Goal: Complete application form

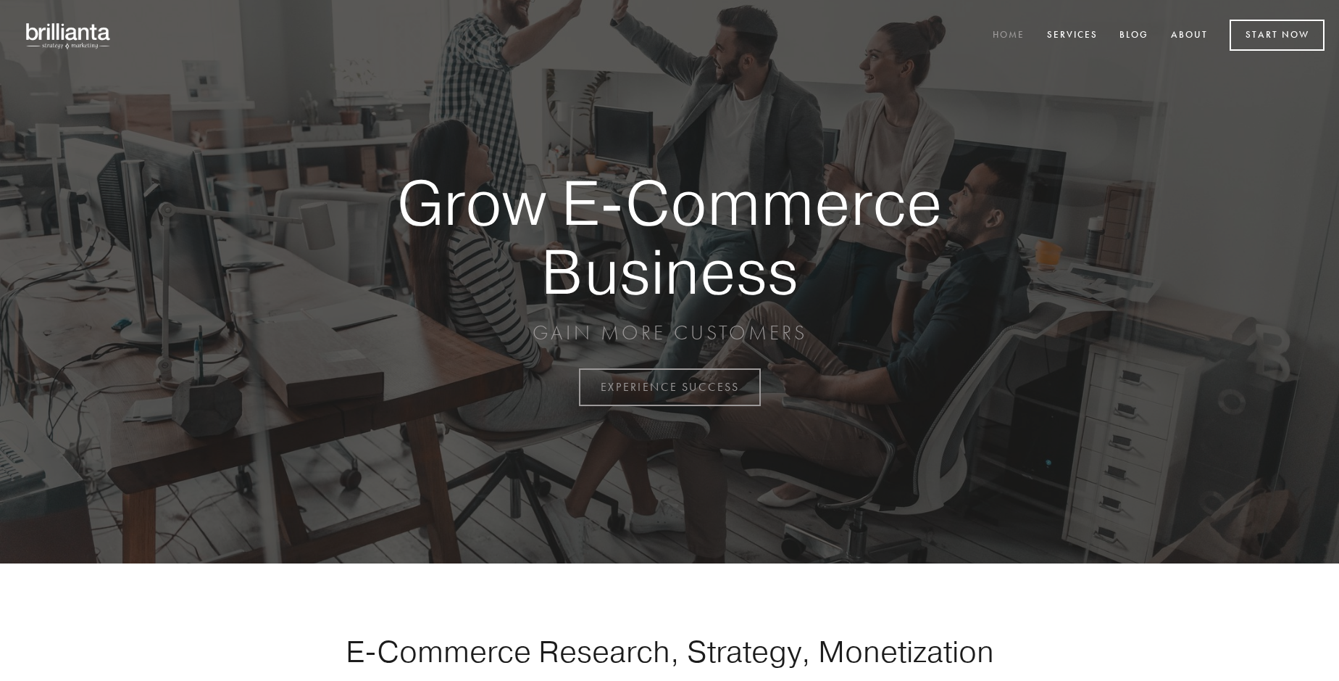
scroll to position [3799, 0]
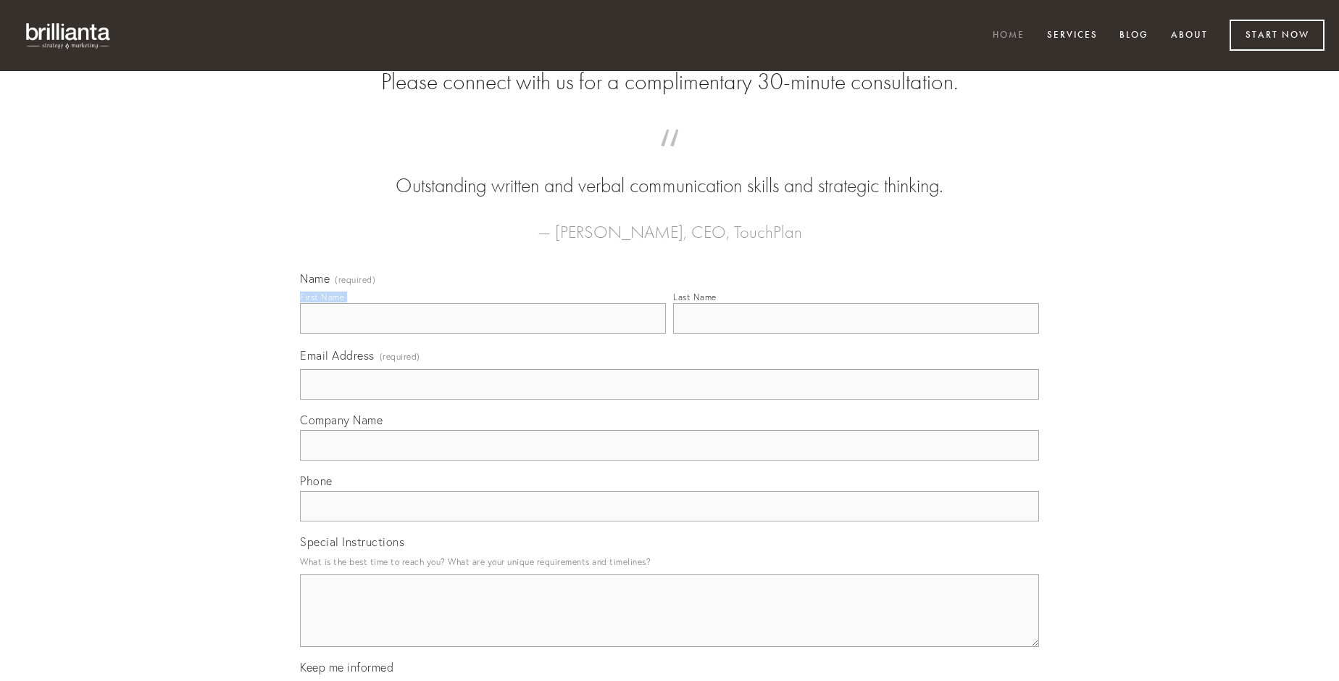
type input "[PERSON_NAME]"
click at [856, 333] on input "Last Name" at bounding box center [856, 318] width 366 height 30
type input "[PERSON_NAME]"
click at [670, 399] on input "Email Address (required)" at bounding box center [669, 384] width 739 height 30
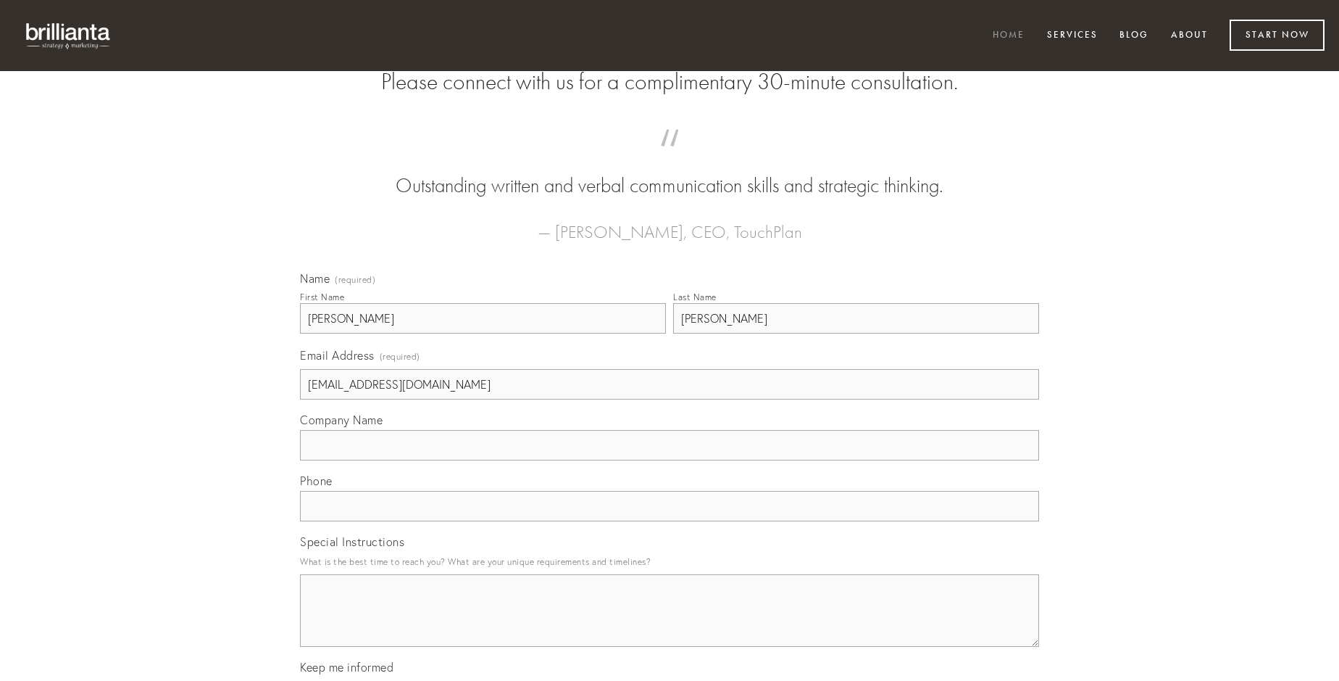
type input "[EMAIL_ADDRESS][DOMAIN_NAME]"
click at [670, 460] on input "Company Name" at bounding box center [669, 445] width 739 height 30
type input "delicate"
click at [670, 521] on input "text" at bounding box center [669, 506] width 739 height 30
click at [670, 623] on textarea "Special Instructions" at bounding box center [669, 610] width 739 height 72
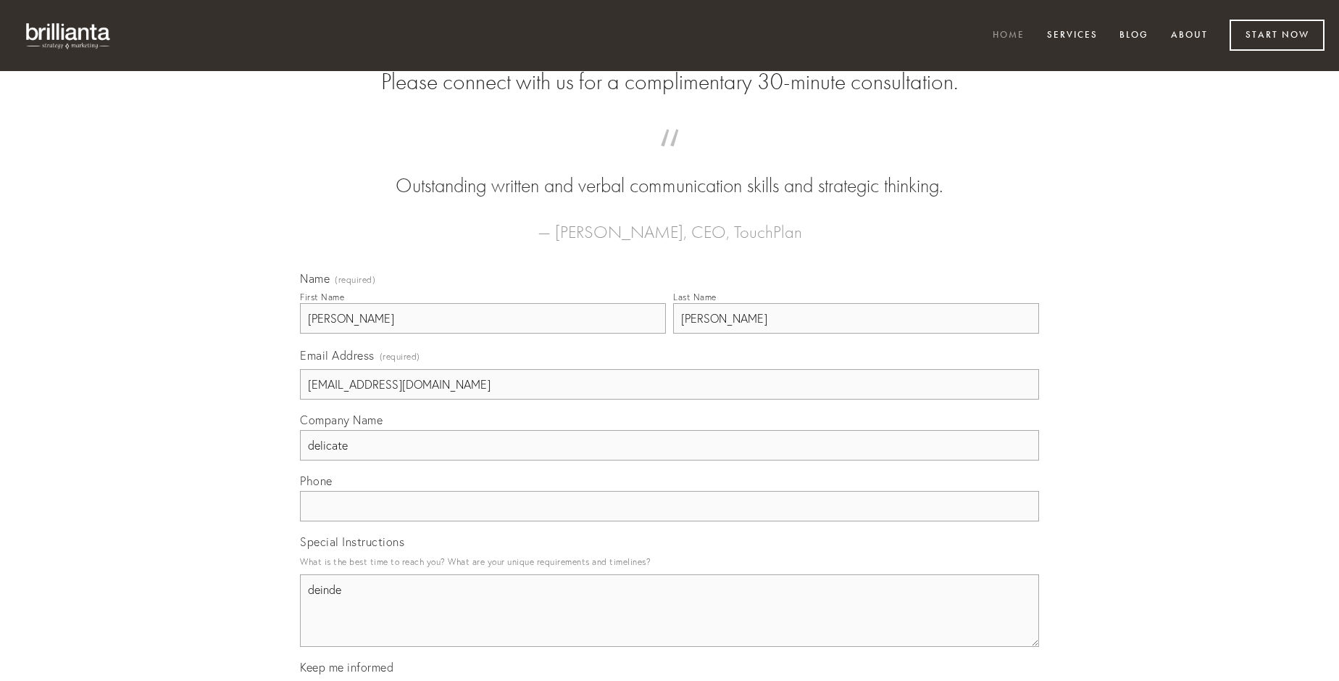
type textarea "deinde"
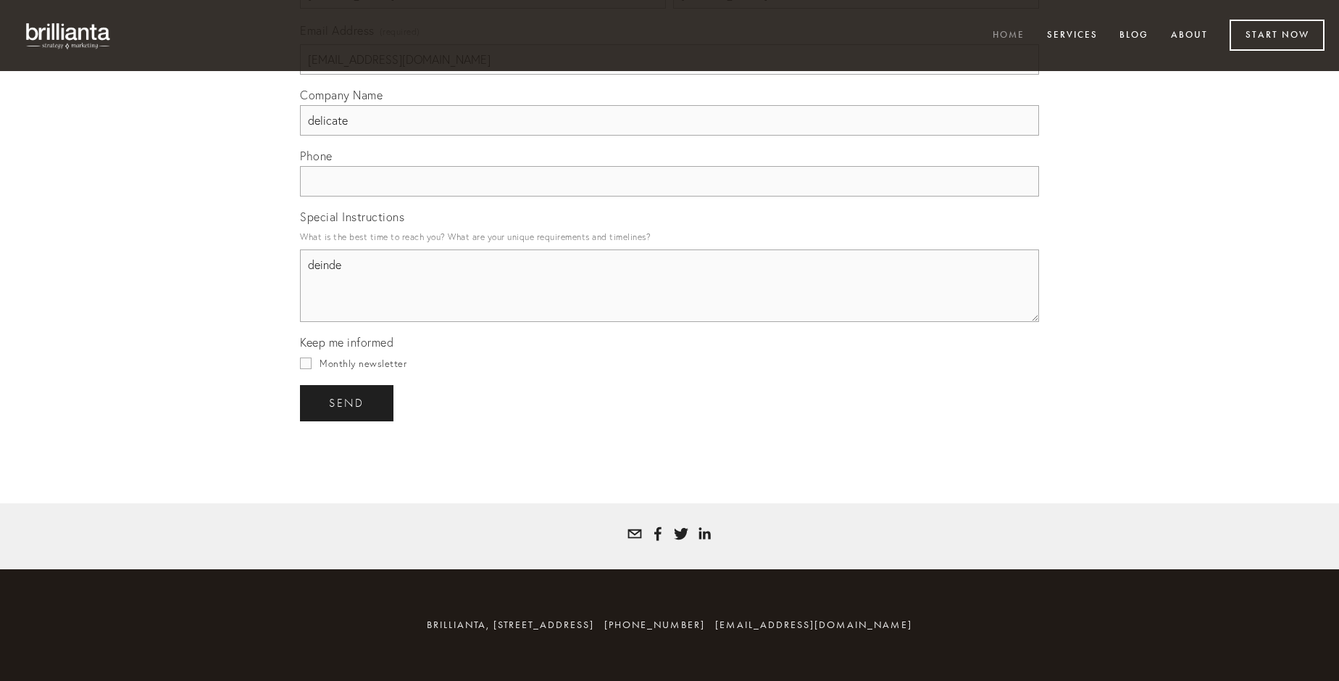
click at [348, 402] on span "send" at bounding box center [347, 402] width 36 height 13
